Goal: Task Accomplishment & Management: Manage account settings

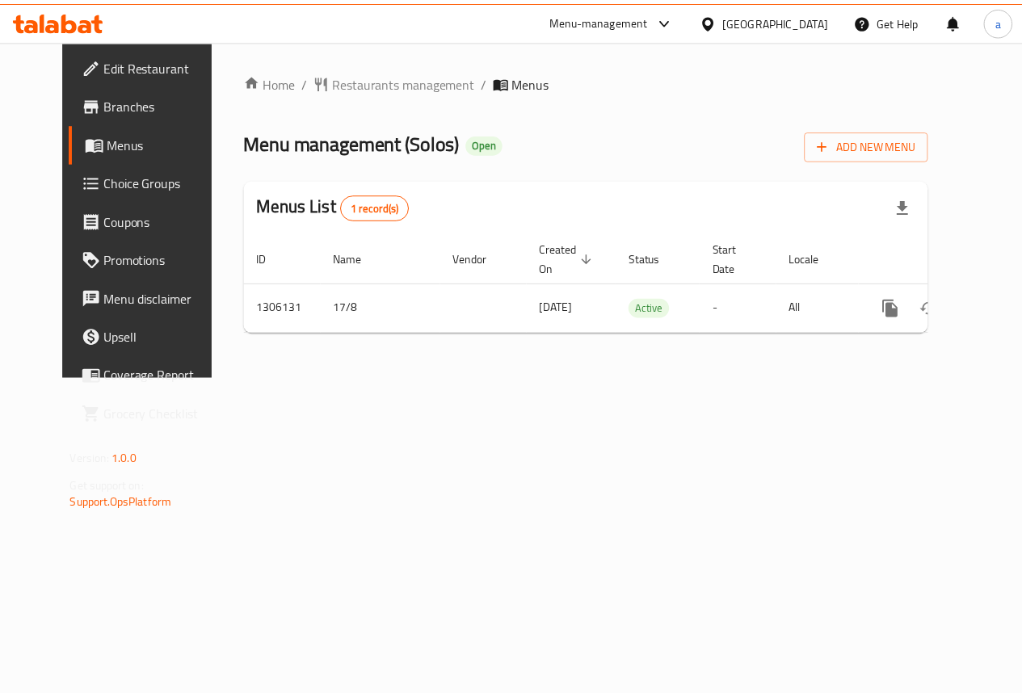
scroll to position [0, 6]
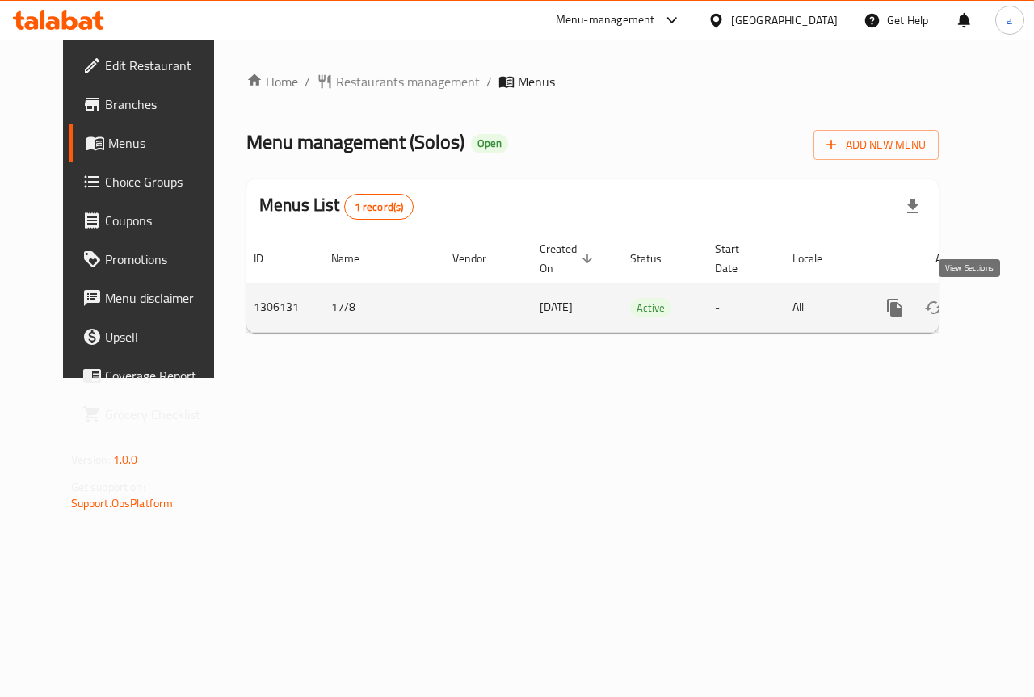
click at [1002, 302] on icon "enhanced table" at bounding box center [1011, 307] width 19 height 19
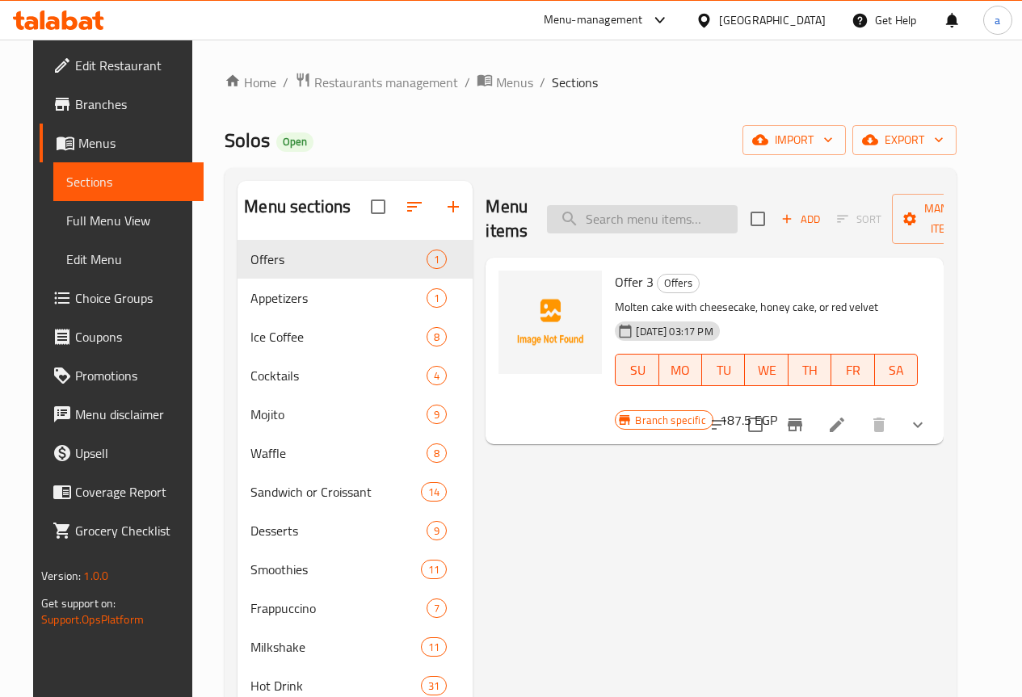
click at [689, 217] on input "search" at bounding box center [642, 219] width 191 height 28
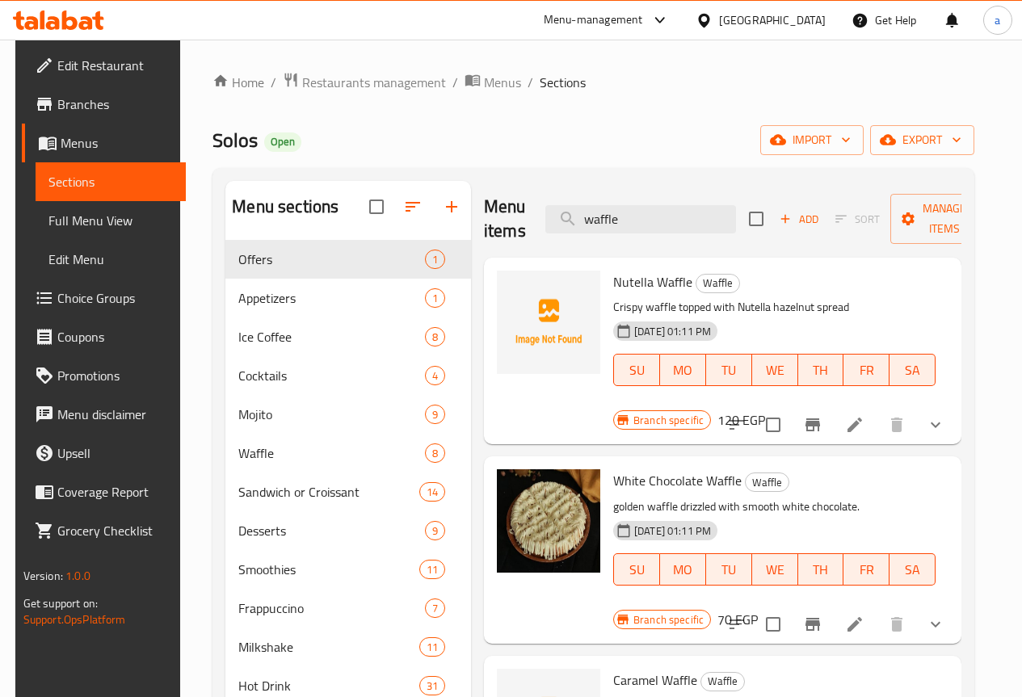
type input "waffle"
click at [851, 615] on icon at bounding box center [854, 624] width 19 height 19
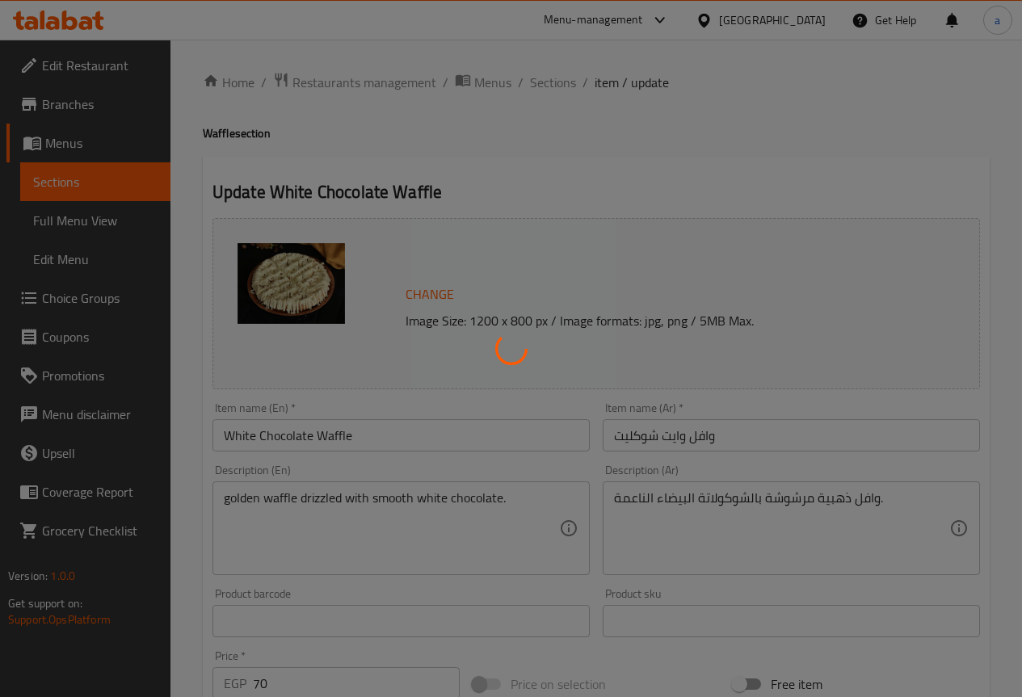
type input "الإضافات:"
type input "0"
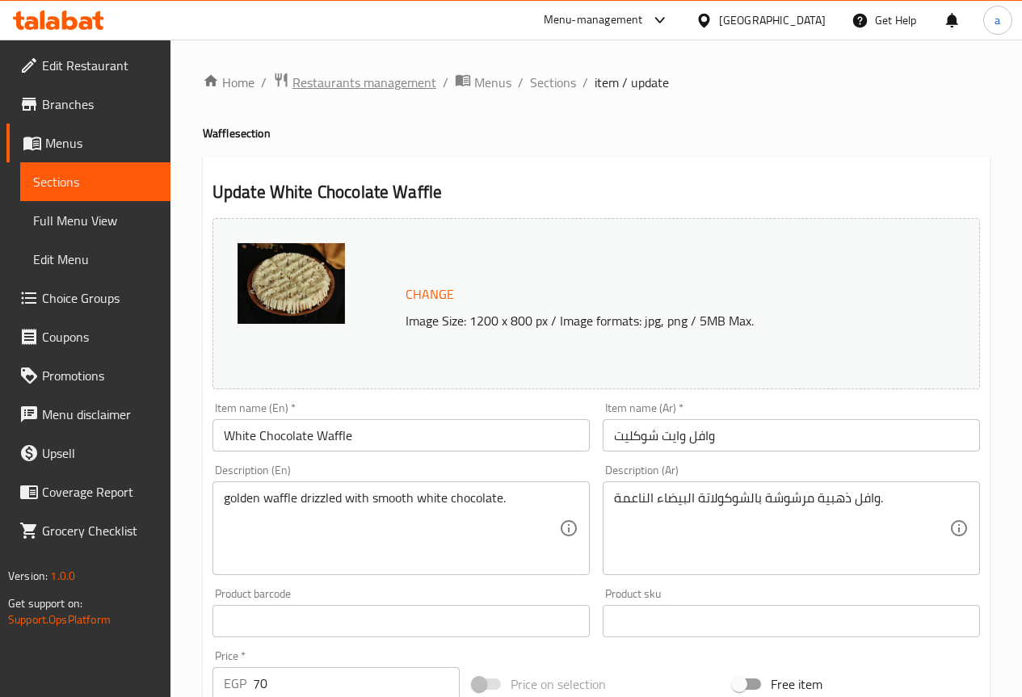
click at [346, 76] on span "Restaurants management" at bounding box center [364, 82] width 144 height 19
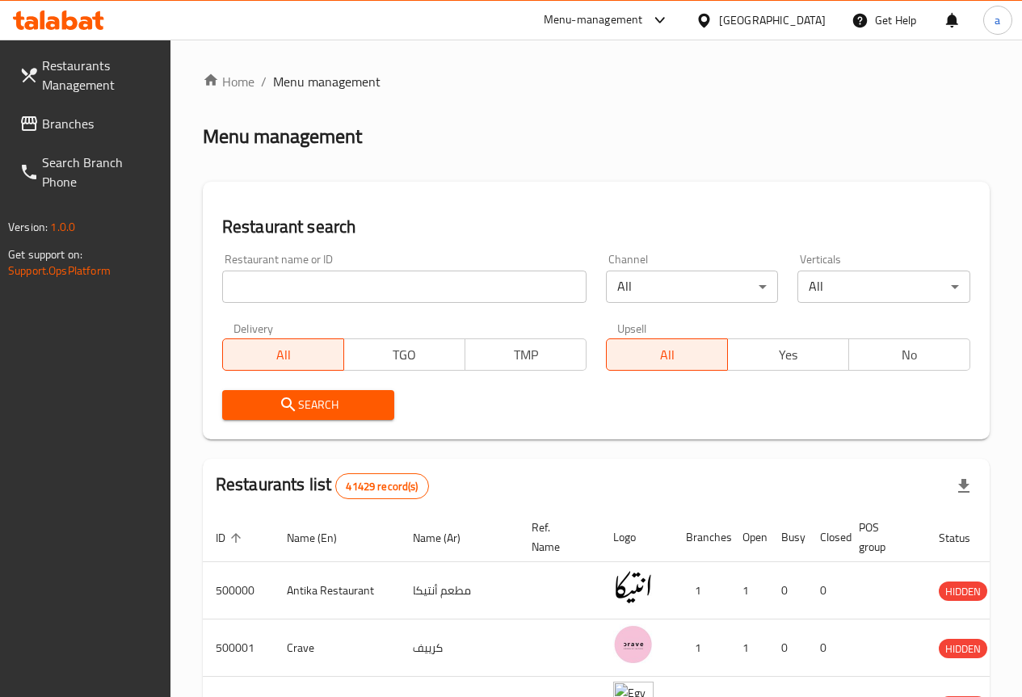
click at [805, 27] on div "[GEOGRAPHIC_DATA]" at bounding box center [772, 20] width 107 height 18
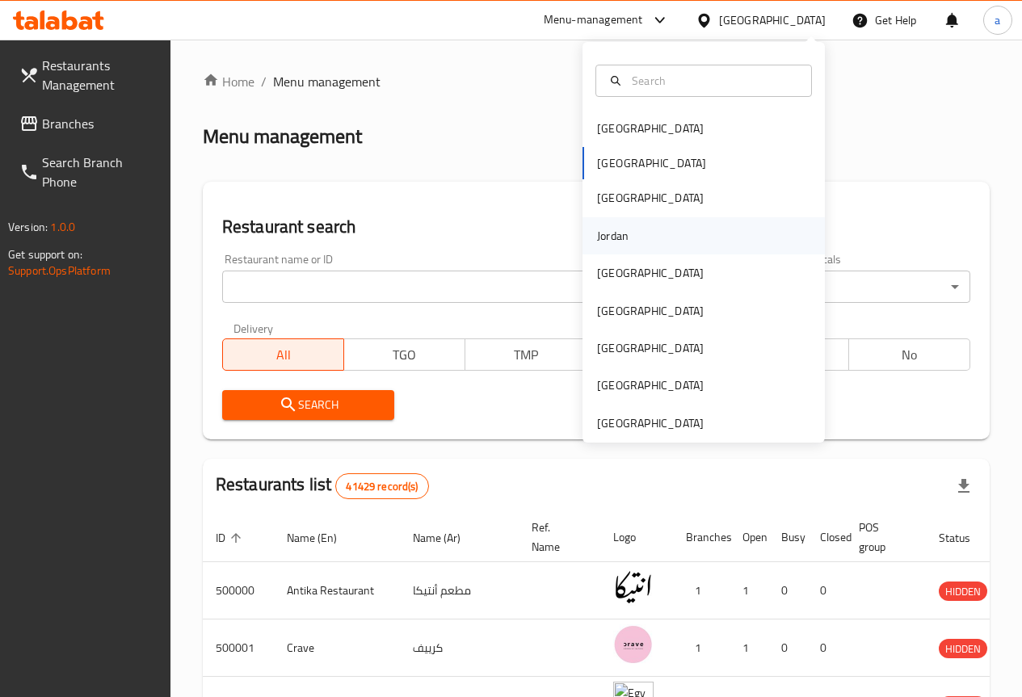
click at [640, 237] on div "Jordan" at bounding box center [703, 235] width 242 height 37
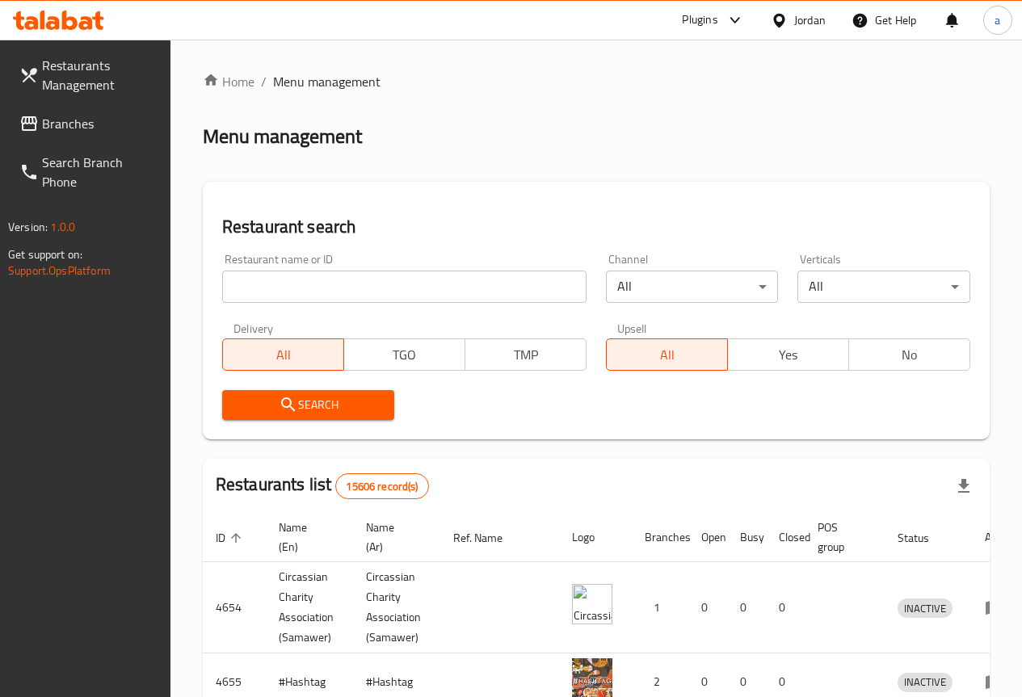
click at [301, 284] on input "search" at bounding box center [404, 287] width 364 height 32
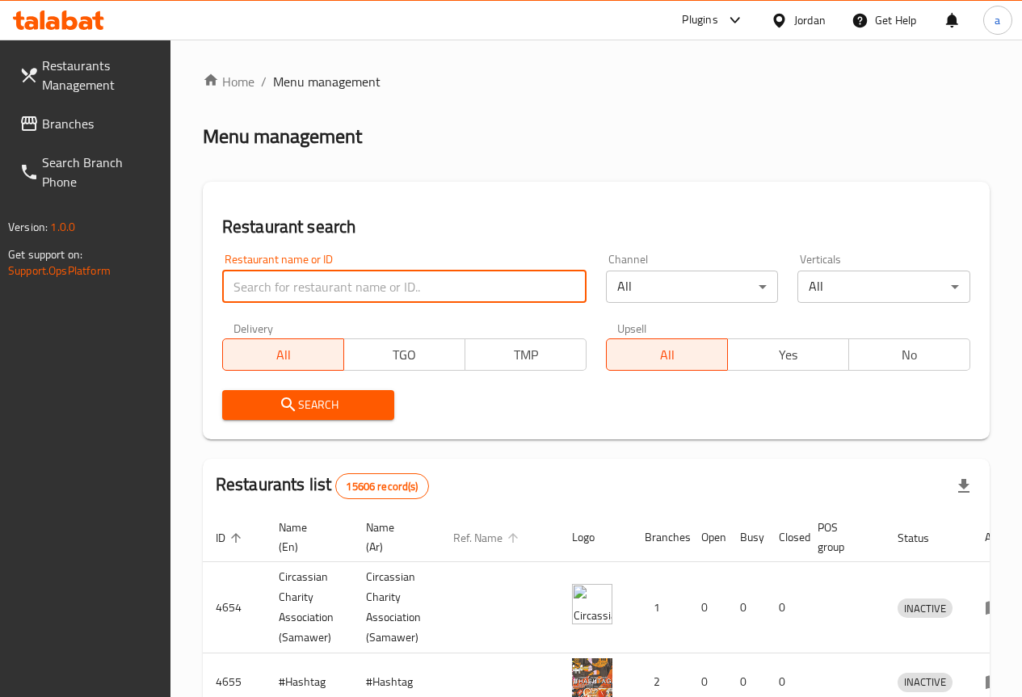
paste input "714377"
type input "714377"
click at [82, 116] on span "Branches" at bounding box center [100, 123] width 116 height 19
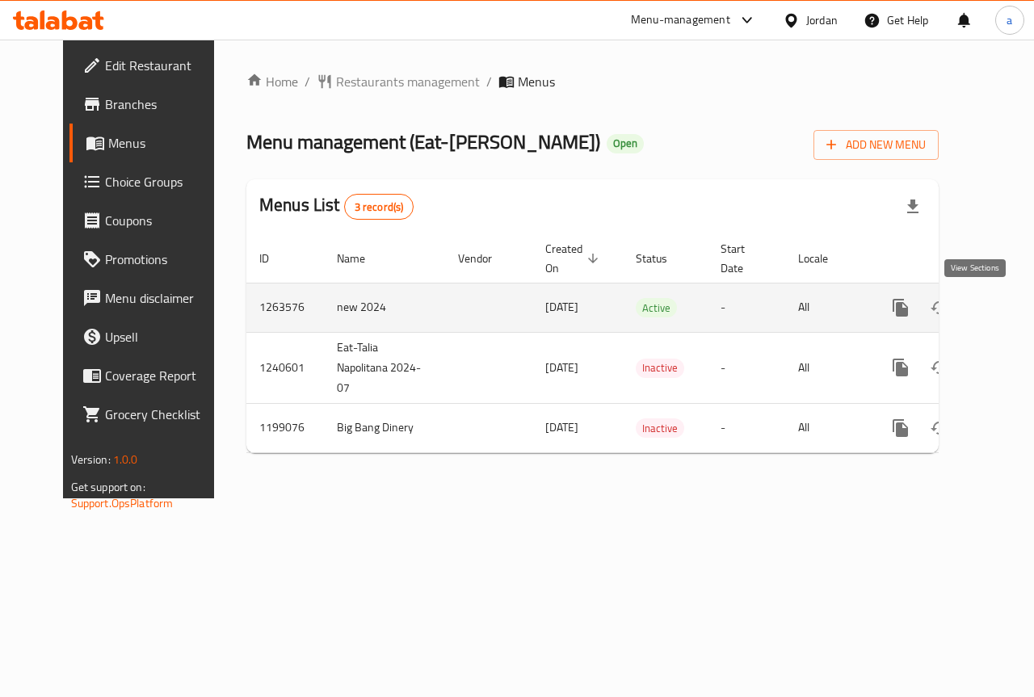
click at [1007, 306] on icon "enhanced table" at bounding box center [1016, 307] width 19 height 19
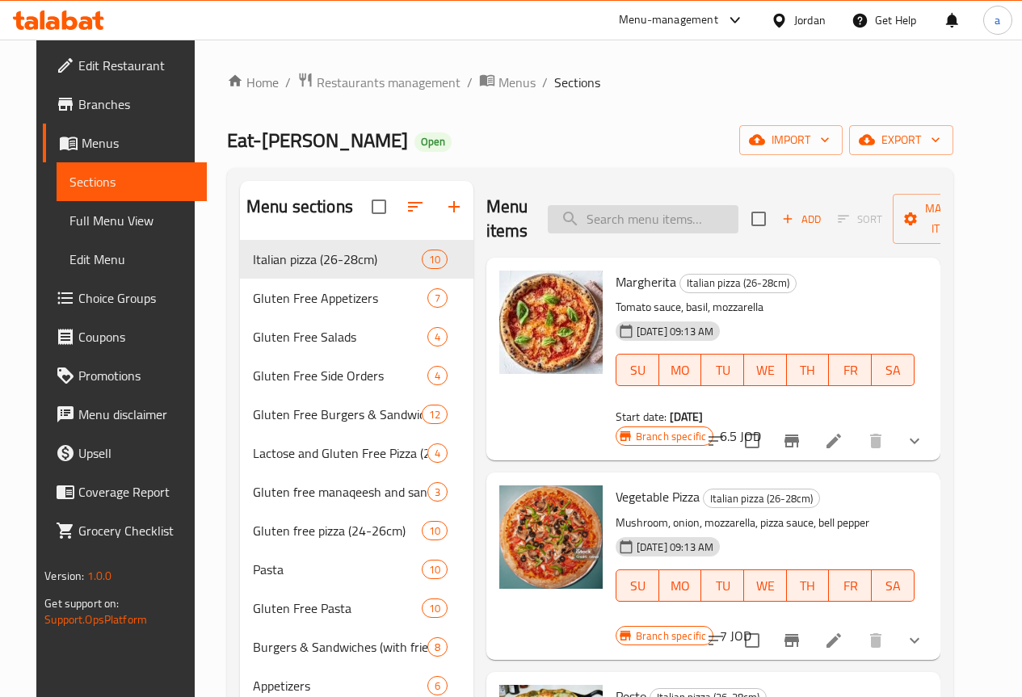
click at [627, 232] on input "search" at bounding box center [643, 219] width 191 height 28
paste input "Pizza Alfredo"
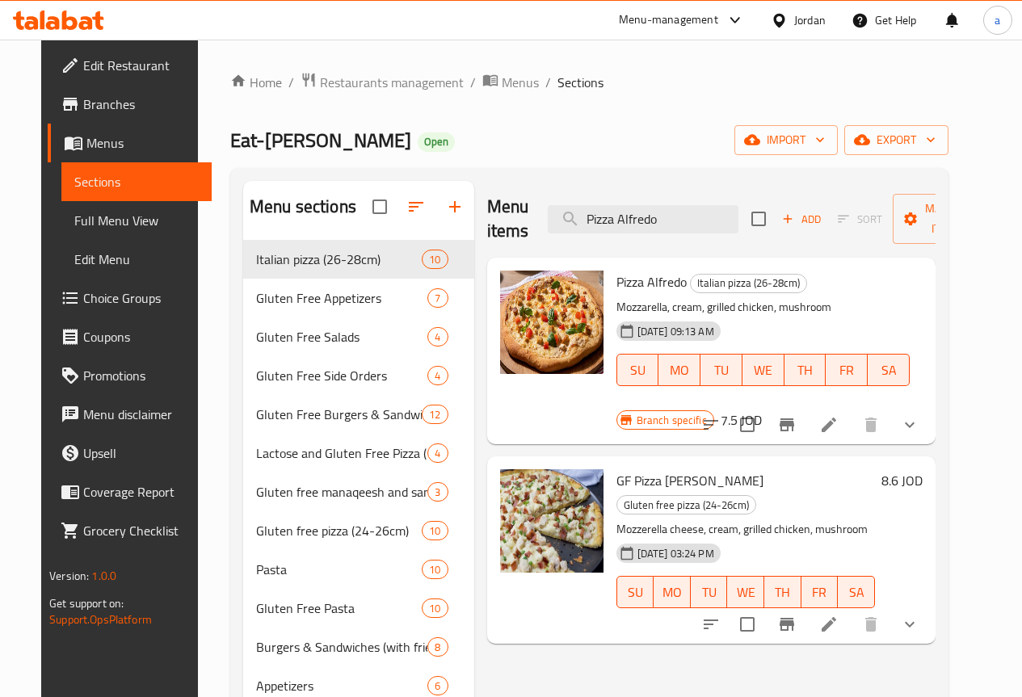
type input "Pizza Alfredo"
click at [836, 418] on icon at bounding box center [829, 425] width 15 height 15
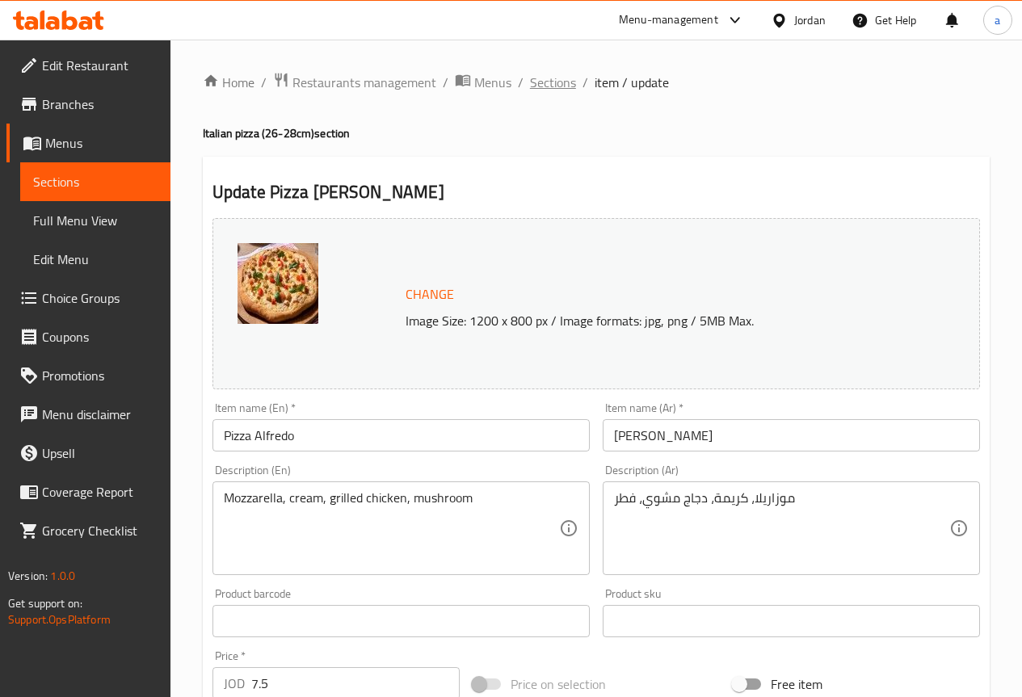
click at [563, 80] on span "Sections" at bounding box center [553, 82] width 46 height 19
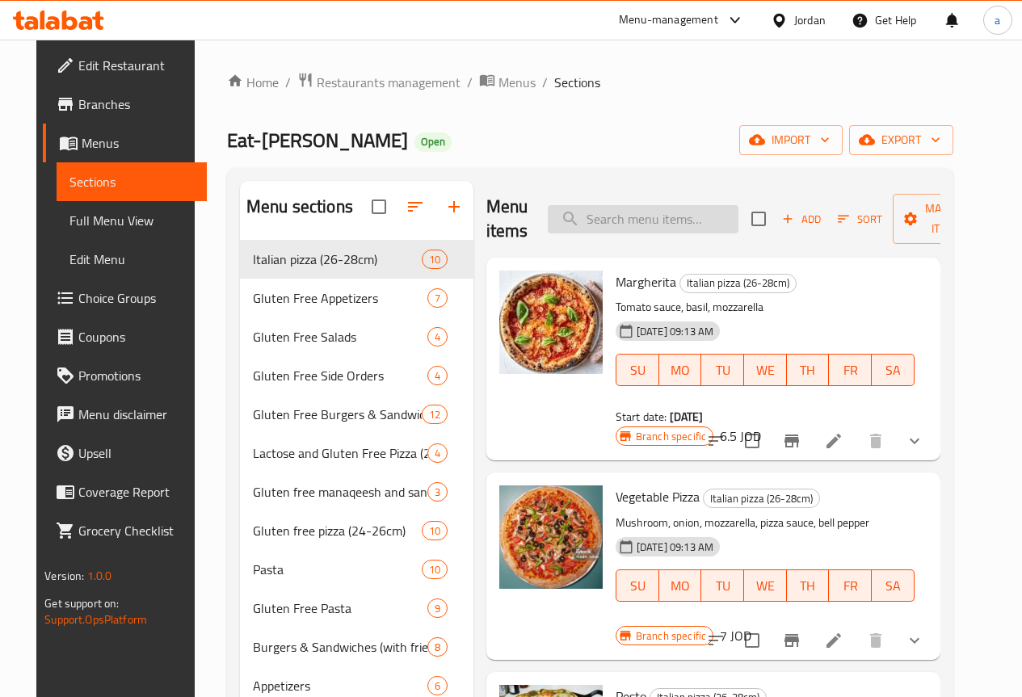
click at [623, 220] on input "search" at bounding box center [643, 219] width 191 height 28
paste input "Gf Tomato Penne Pasta"
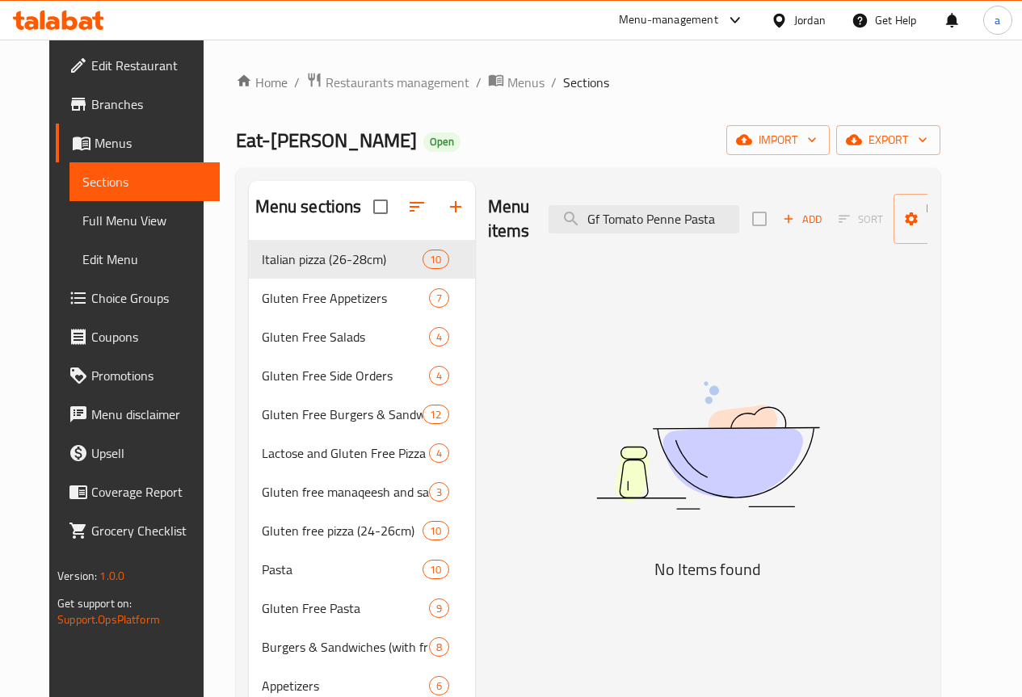
type input "Gf Tomato Penne Pasta"
click at [695, 225] on input "Gf Tomato Penne Pasta" at bounding box center [643, 219] width 191 height 28
click at [692, 225] on input "Gf Tomato Penne Pasta" at bounding box center [643, 219] width 191 height 28
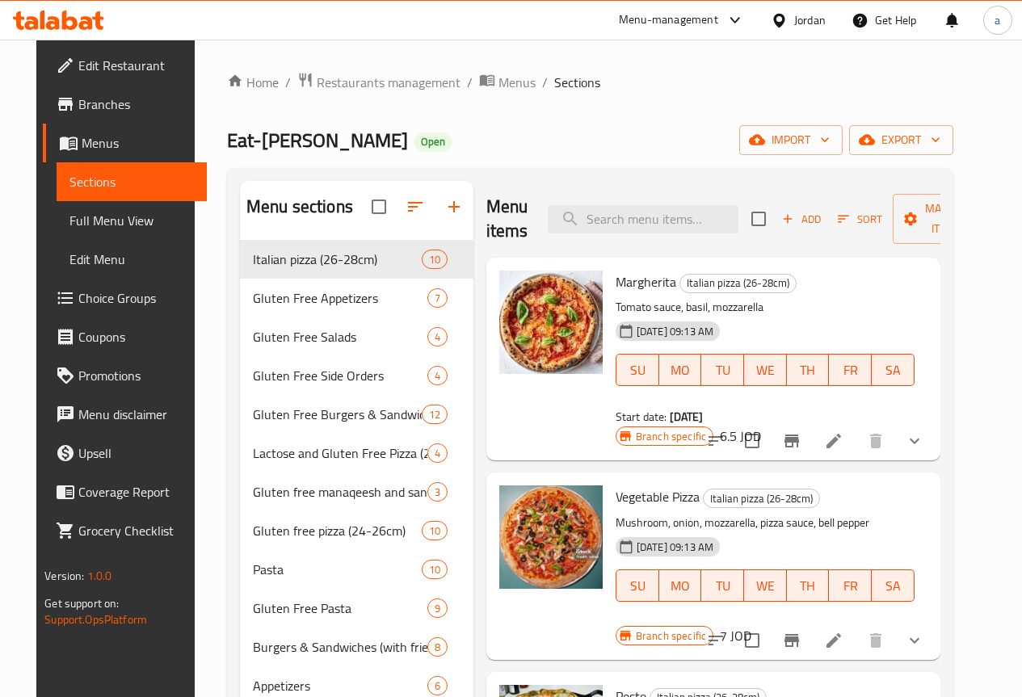
click at [684, 123] on div "Home / Restaurants management / Menus / Sections Eat-Talia Napolitana Open impo…" at bounding box center [590, 481] width 726 height 819
click at [797, 20] on div "Jordan" at bounding box center [810, 20] width 32 height 18
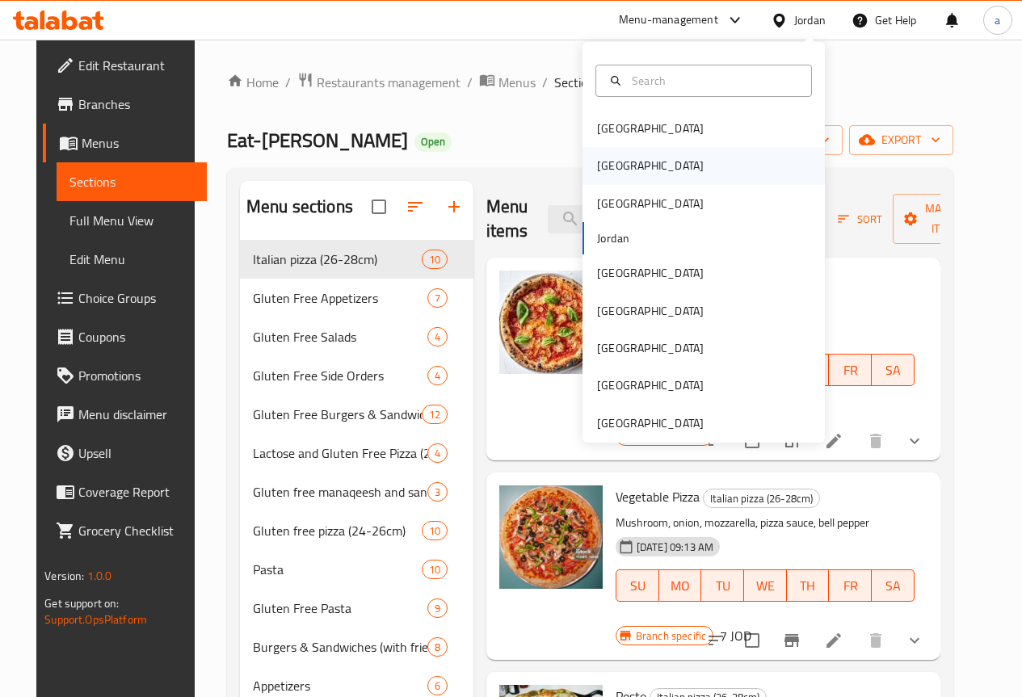
click at [603, 153] on div "[GEOGRAPHIC_DATA]" at bounding box center [650, 165] width 132 height 37
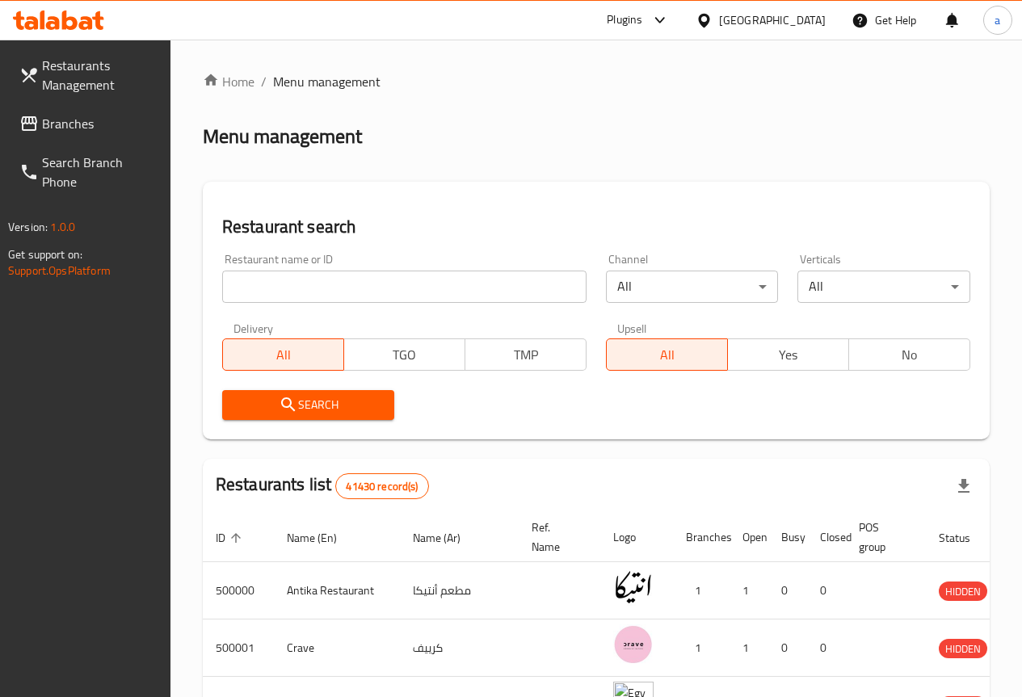
click at [69, 127] on span "Branches" at bounding box center [100, 123] width 116 height 19
